Goal: Task Accomplishment & Management: Use online tool/utility

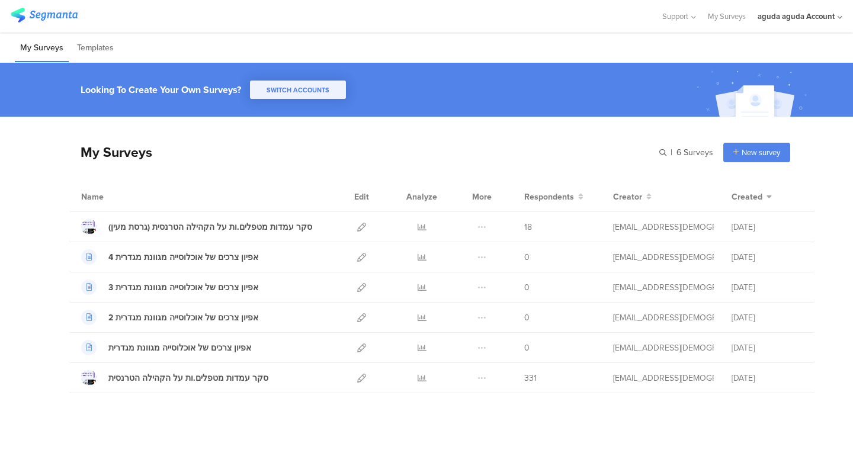
click at [789, 17] on div "aguda aguda Account" at bounding box center [795, 16] width 77 height 11
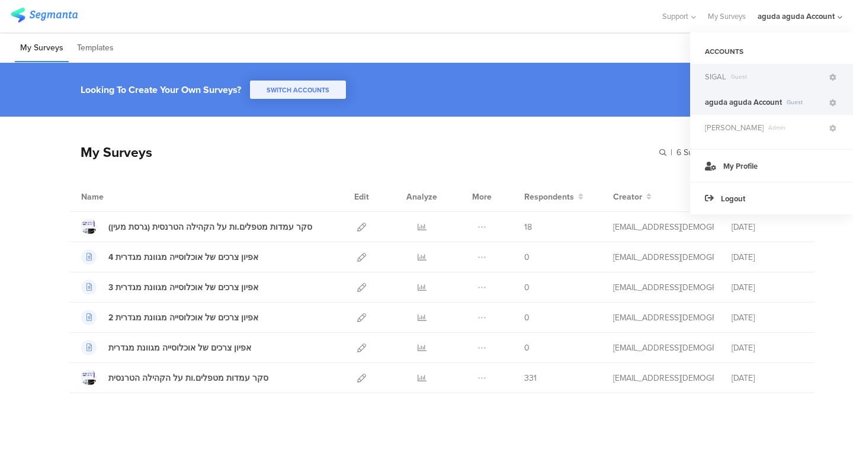
click at [722, 75] on span "SIGAL" at bounding box center [715, 76] width 21 height 11
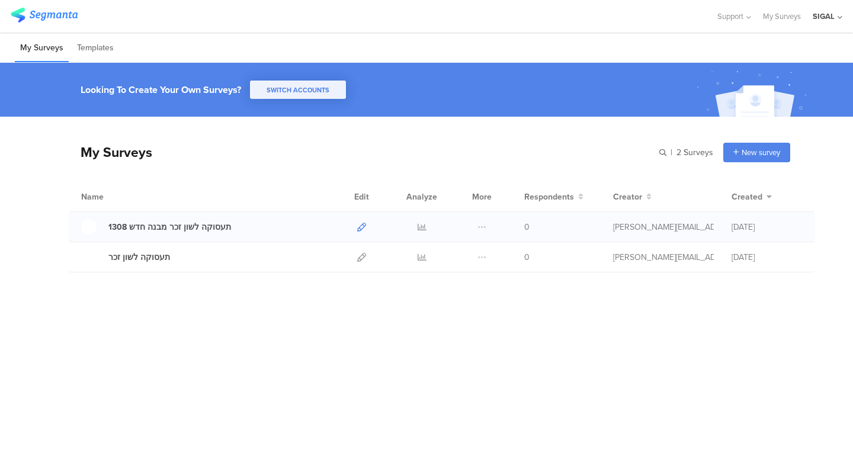
click at [361, 232] on link at bounding box center [361, 227] width 9 height 30
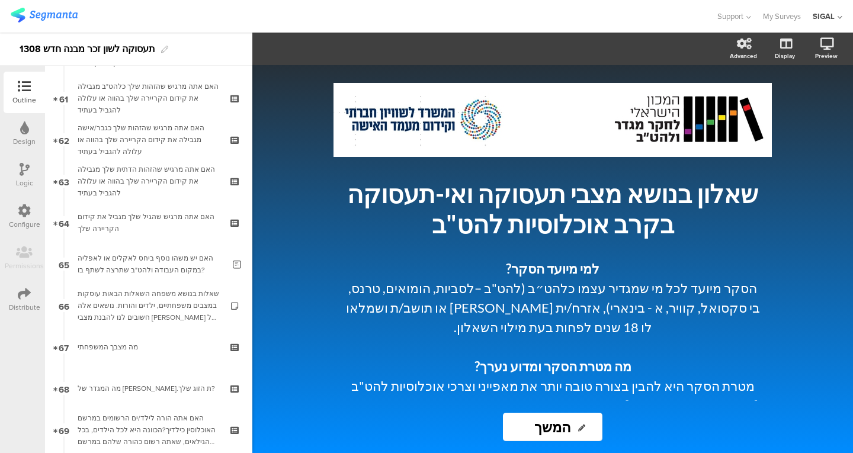
scroll to position [2521, 0]
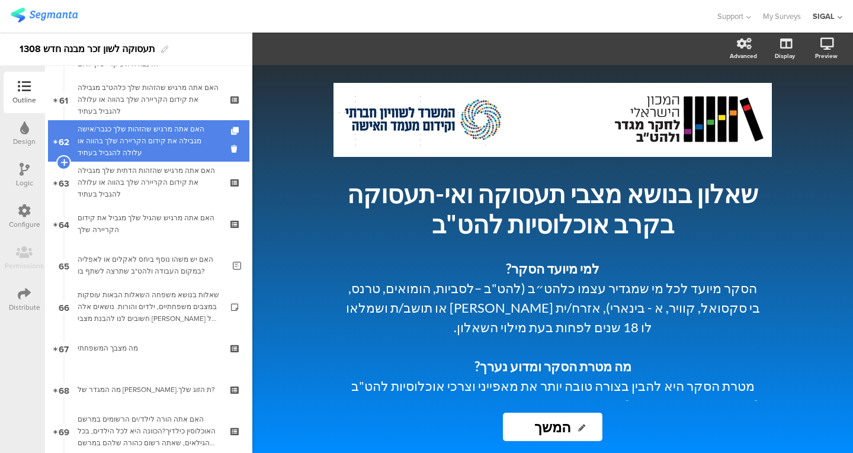
click at [131, 136] on div "האם אתה מרגיש שהזהות שלך כגבר/אישה מגבילה את קידום הקריירה שלך בהווה או עלולה ל…" at bounding box center [149, 141] width 142 height 36
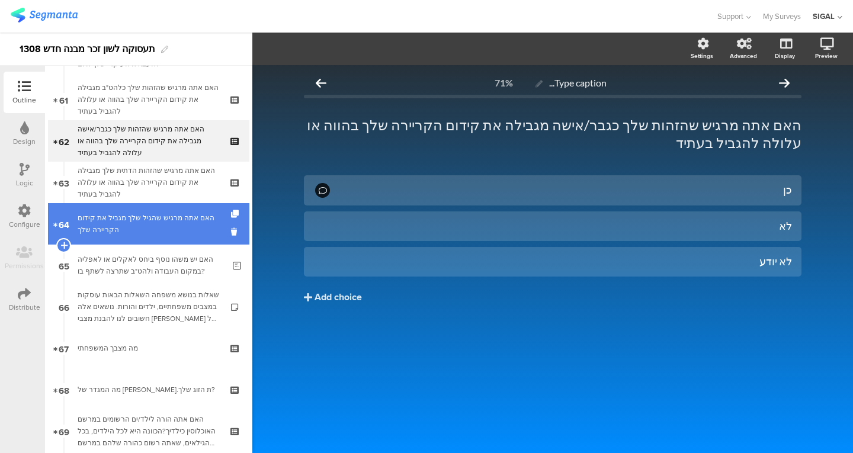
scroll to position [2513, 0]
